Goal: Task Accomplishment & Management: Manage account settings

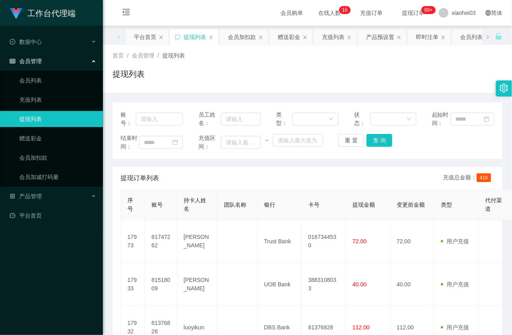
click at [235, 243] on td at bounding box center [237, 241] width 40 height 43
click at [43, 162] on link "会员加扣款" at bounding box center [57, 157] width 77 height 16
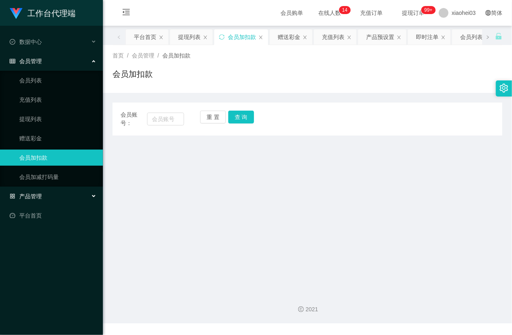
click at [51, 190] on div "产品管理" at bounding box center [51, 196] width 103 height 16
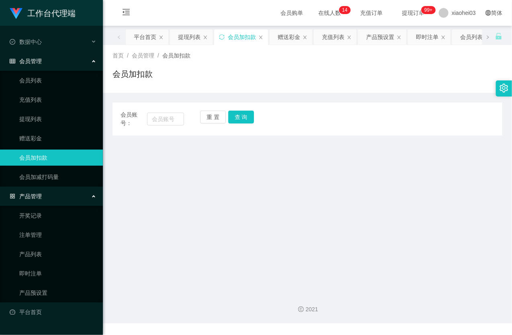
click at [49, 59] on div "会员管理" at bounding box center [51, 61] width 103 height 16
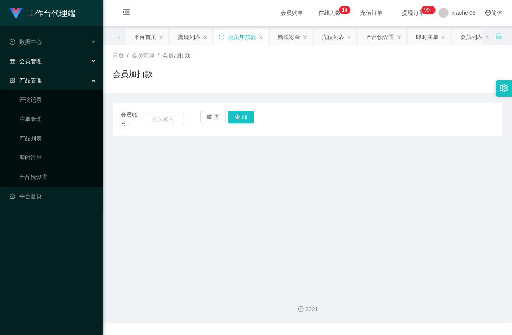
click at [50, 57] on div "会员管理" at bounding box center [51, 61] width 103 height 16
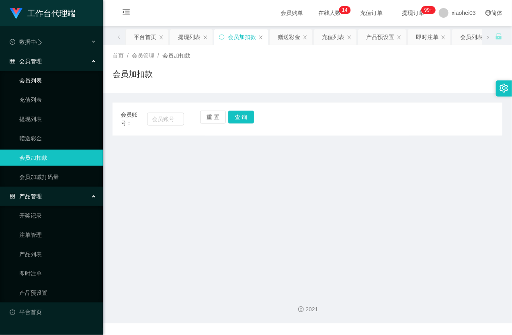
click at [50, 85] on link "会员列表" at bounding box center [57, 80] width 77 height 16
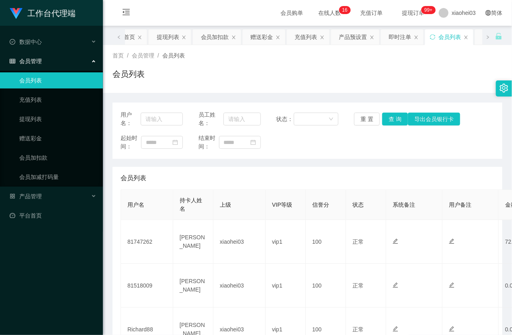
drag, startPoint x: 57, startPoint y: 276, endPoint x: 80, endPoint y: 251, distance: 34.4
click at [57, 276] on div "工作台代理端 数据中心 会员管理 会员列表 充值列表 提现列表 赠送彩金 会员加扣款 会员加减打码量 产品管理 开奖记录 注单管理 产品列表 即时注单 产品预…" at bounding box center [51, 167] width 103 height 335
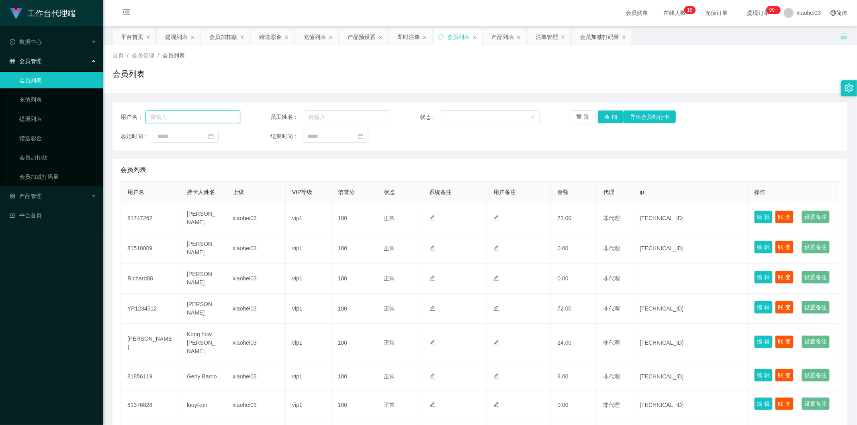
click at [185, 117] on input "text" at bounding box center [192, 116] width 95 height 13
paste input "81376828"
type input "81376828"
click at [511, 115] on button "查 询" at bounding box center [611, 116] width 26 height 13
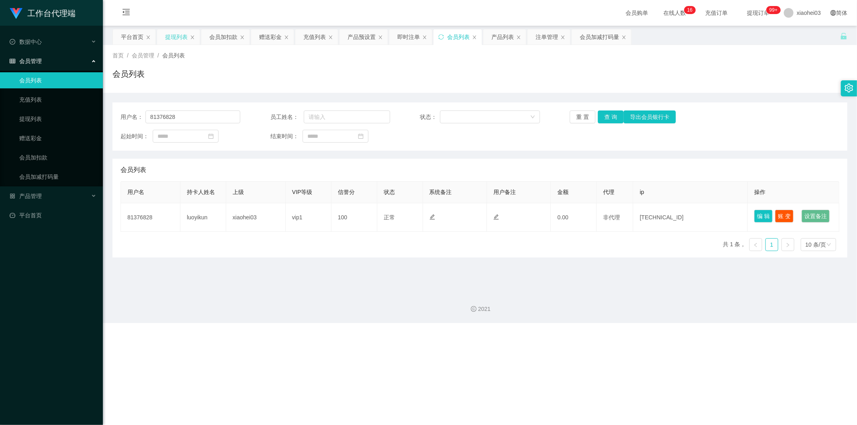
click at [168, 37] on div "提现列表" at bounding box center [176, 36] width 22 height 15
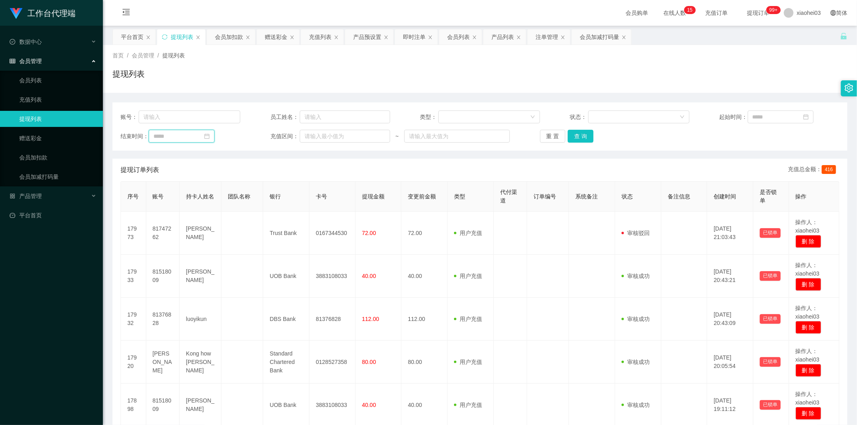
click at [170, 137] on input at bounding box center [182, 136] width 66 height 13
click at [176, 113] on input "text" at bounding box center [190, 116] width 102 height 13
paste input "81376828"
type input "81376828"
click at [511, 137] on button "查 询" at bounding box center [581, 136] width 26 height 13
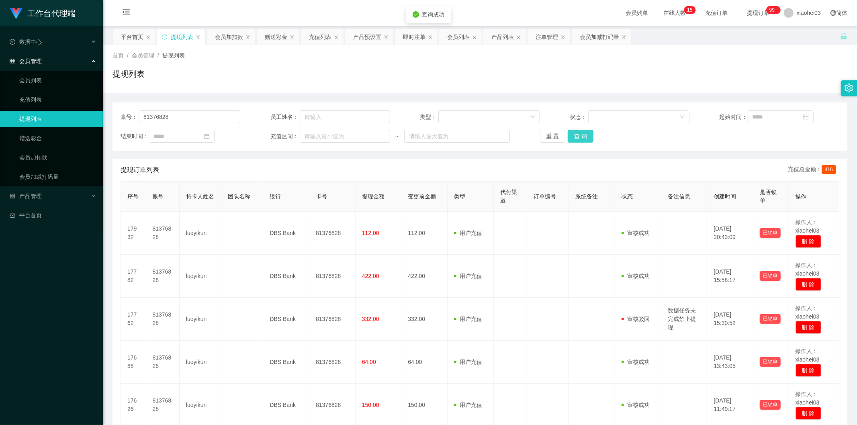
click at [511, 137] on button "查 询" at bounding box center [581, 136] width 26 height 13
click at [511, 137] on div "重 置 查 询" at bounding box center [600, 136] width 120 height 13
click at [511, 137] on button "查 询" at bounding box center [581, 136] width 26 height 13
click at [422, 72] on div "提现列表" at bounding box center [479, 77] width 735 height 18
click at [338, 122] on input "text" at bounding box center [345, 116] width 90 height 13
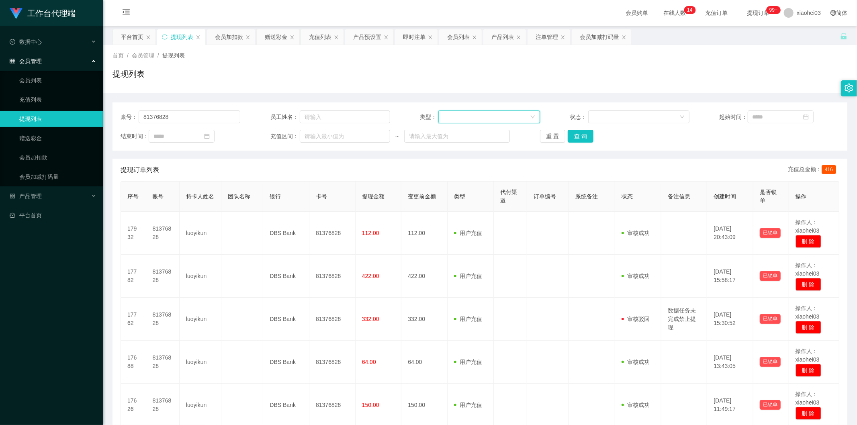
click at [468, 119] on div at bounding box center [486, 117] width 86 height 12
click at [511, 116] on div at bounding box center [636, 117] width 86 height 12
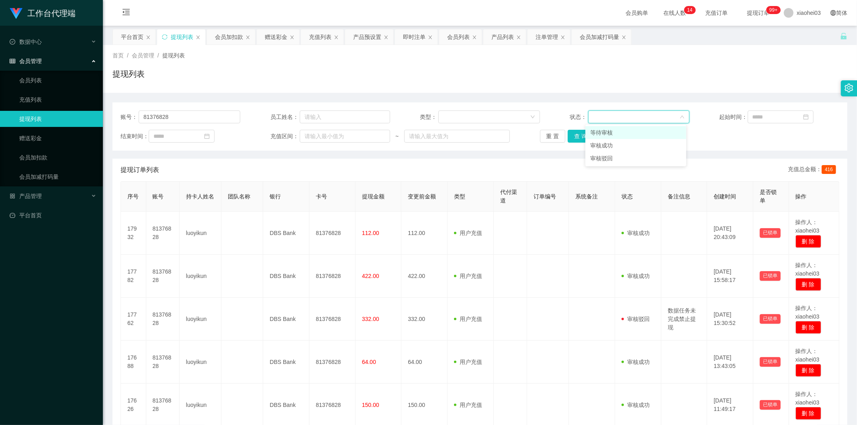
drag, startPoint x: 651, startPoint y: 118, endPoint x: 644, endPoint y: 118, distance: 6.8
click at [511, 118] on div at bounding box center [636, 117] width 86 height 12
click at [452, 139] on input "text" at bounding box center [457, 136] width 106 height 13
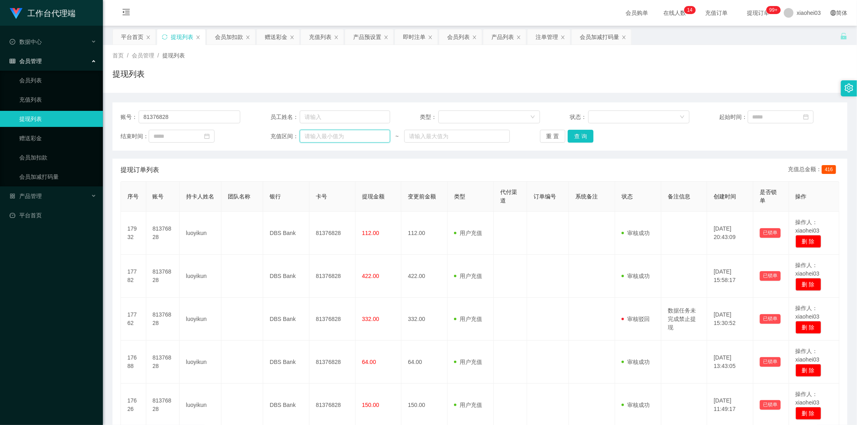
click at [335, 135] on input "text" at bounding box center [345, 136] width 90 height 13
click at [511, 112] on div at bounding box center [636, 117] width 86 height 12
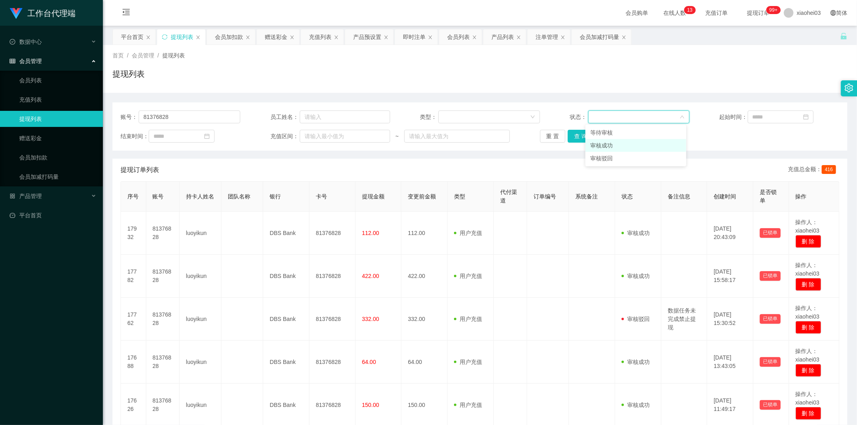
click at [511, 143] on li "审核成功" at bounding box center [635, 145] width 101 height 13
click at [511, 134] on button "查 询" at bounding box center [581, 136] width 26 height 13
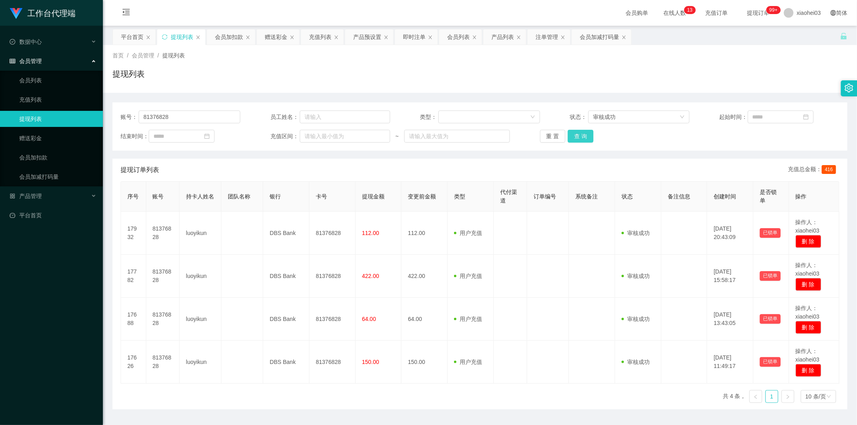
click at [511, 134] on button "查 询" at bounding box center [581, 136] width 26 height 13
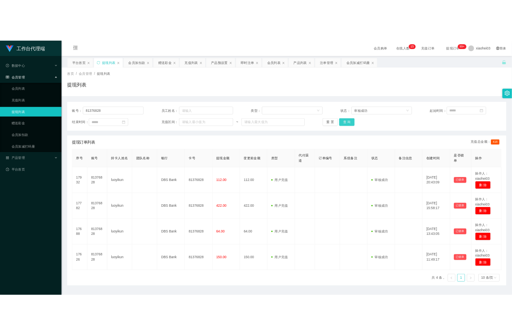
scroll to position [21, 0]
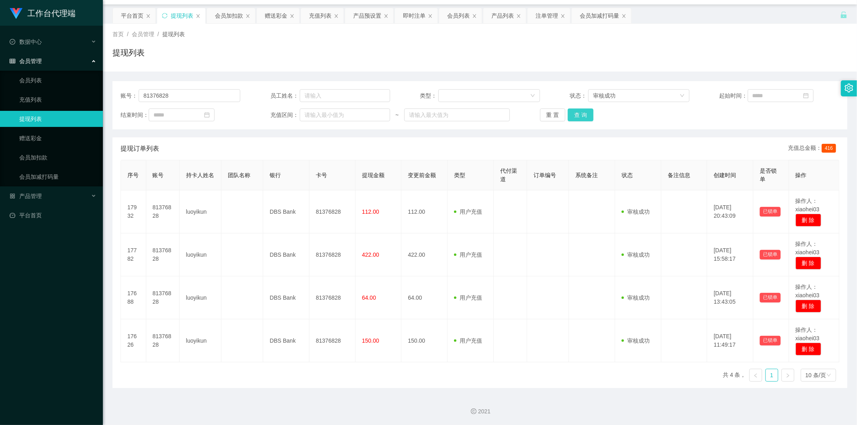
click at [511, 111] on button "查 询" at bounding box center [581, 114] width 26 height 13
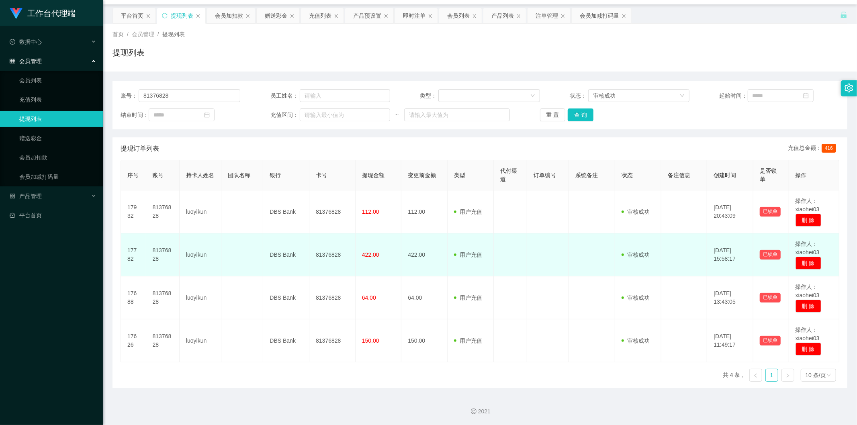
drag, startPoint x: 484, startPoint y: 207, endPoint x: 471, endPoint y: 256, distance: 50.3
click at [482, 206] on td "用户充值 人工扣款" at bounding box center [471, 211] width 46 height 43
click at [469, 260] on td "用户充值 人工扣款" at bounding box center [471, 254] width 46 height 43
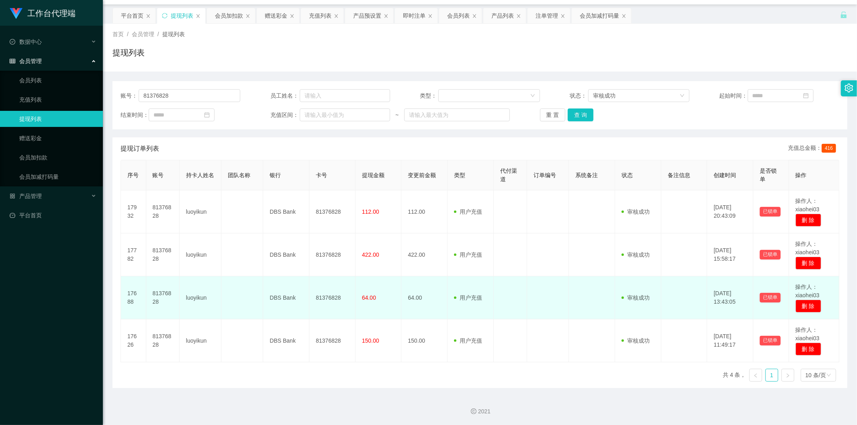
click at [456, 298] on span at bounding box center [457, 298] width 6 height 8
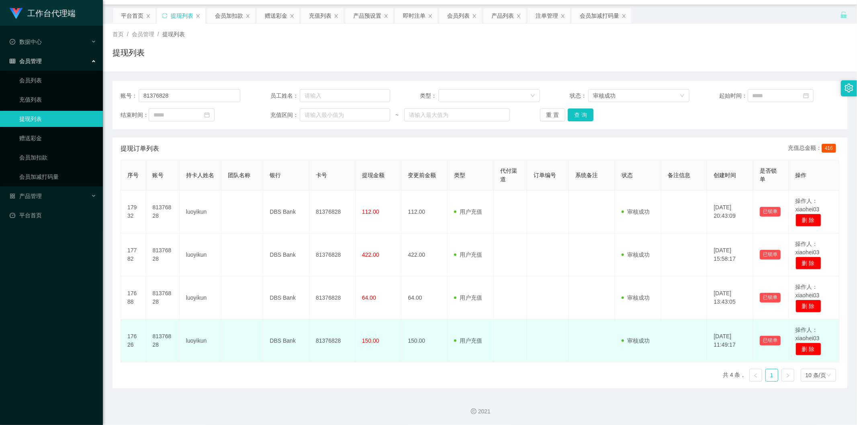
click at [451, 326] on td "用户充值 人工扣款" at bounding box center [471, 340] width 46 height 43
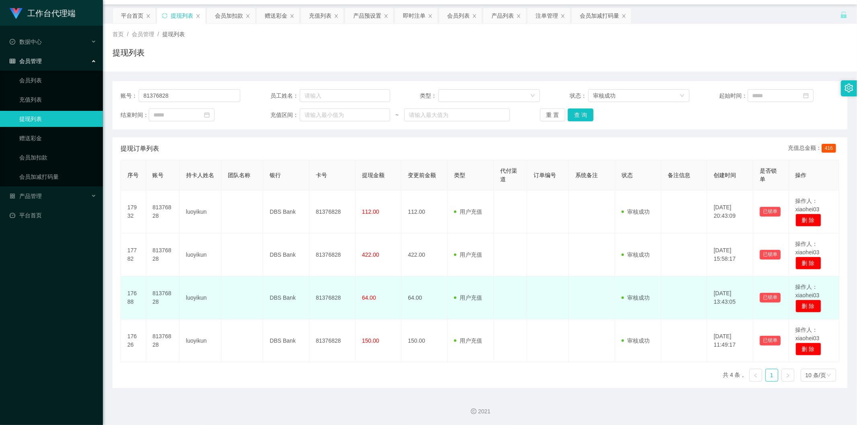
drag, startPoint x: 454, startPoint y: 280, endPoint x: 442, endPoint y: 264, distance: 20.6
click at [454, 280] on td "用户充值 人工扣款" at bounding box center [471, 297] width 46 height 43
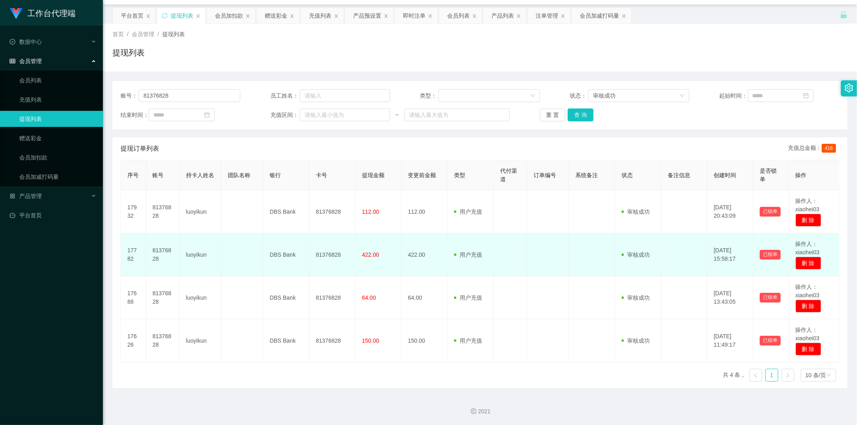
click at [442, 258] on td "422.00" at bounding box center [424, 254] width 46 height 43
click at [441, 237] on td "422.00" at bounding box center [424, 254] width 46 height 43
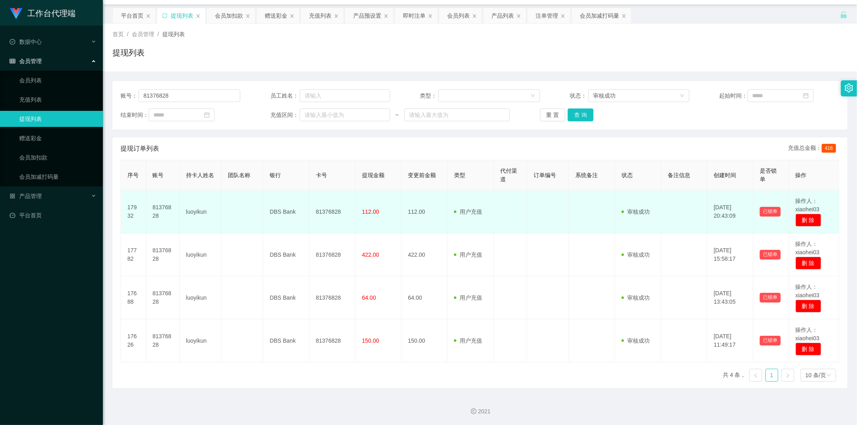
click at [443, 216] on td "112.00" at bounding box center [424, 211] width 46 height 43
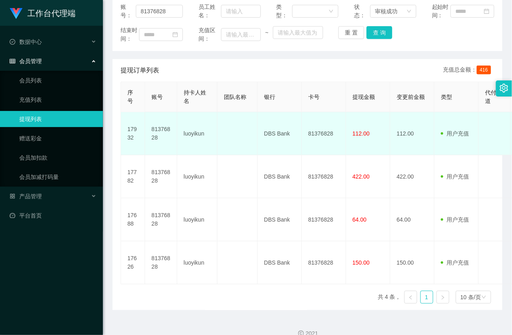
scroll to position [92, 0]
